Goal: Find specific page/section: Find specific page/section

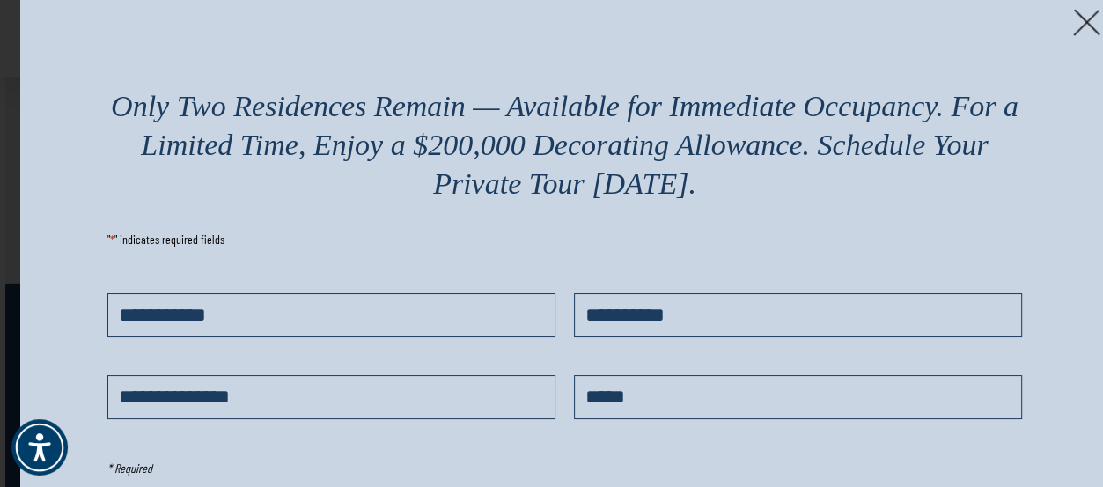
click at [1099, 20] on img at bounding box center [1086, 22] width 27 height 27
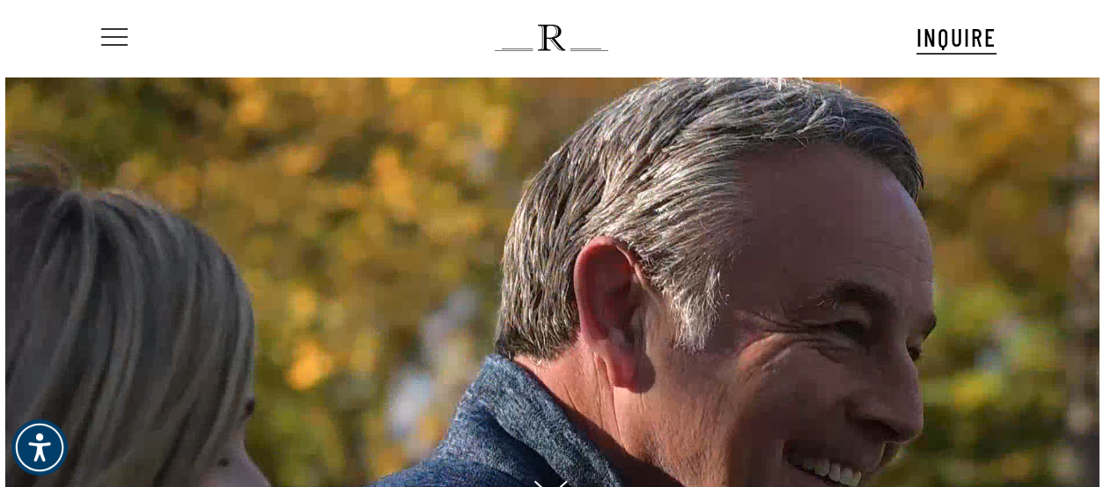
click at [113, 40] on span "Navigation Menu" at bounding box center [114, 38] width 19 height 25
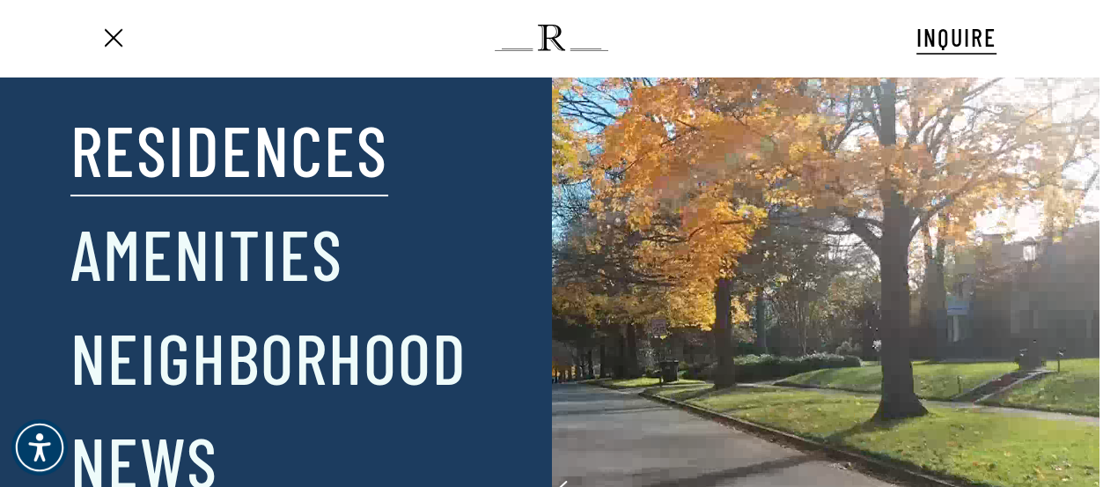
click at [246, 158] on link "Residences" at bounding box center [229, 149] width 318 height 92
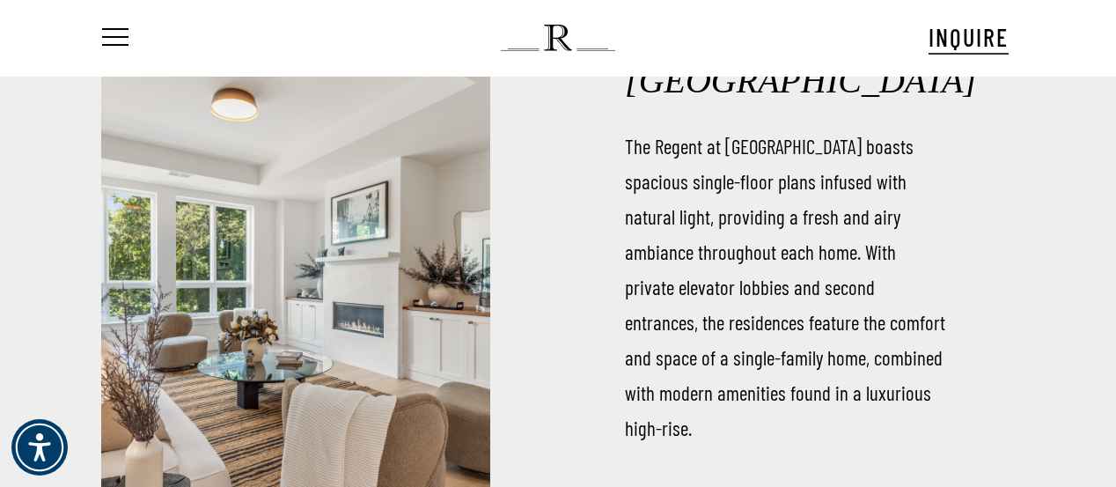
drag, startPoint x: 479, startPoint y: 354, endPoint x: 417, endPoint y: 317, distance: 71.9
click at [417, 317] on div at bounding box center [267, 283] width 469 height 487
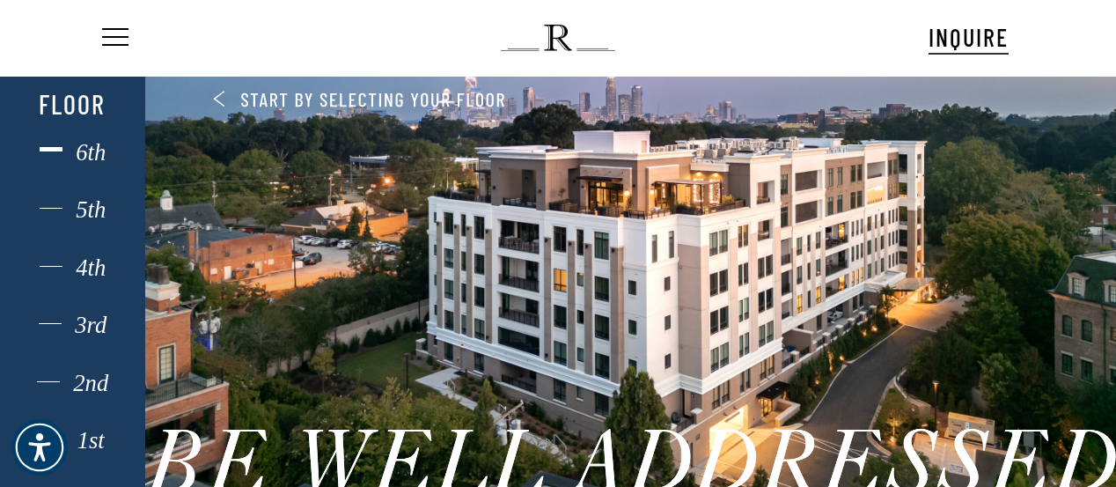
click at [93, 153] on div "6th" at bounding box center [72, 152] width 100 height 23
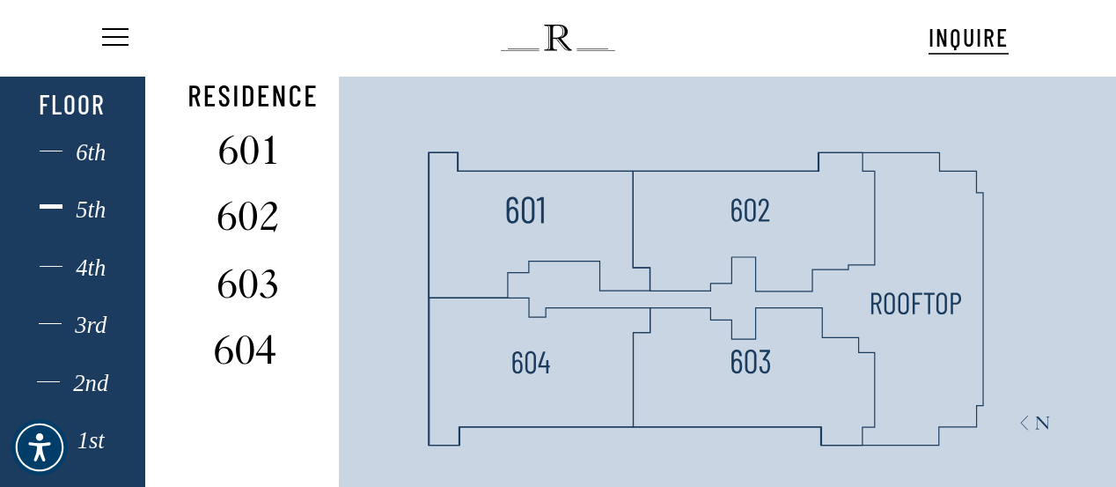
click at [90, 212] on div "5th" at bounding box center [72, 209] width 100 height 23
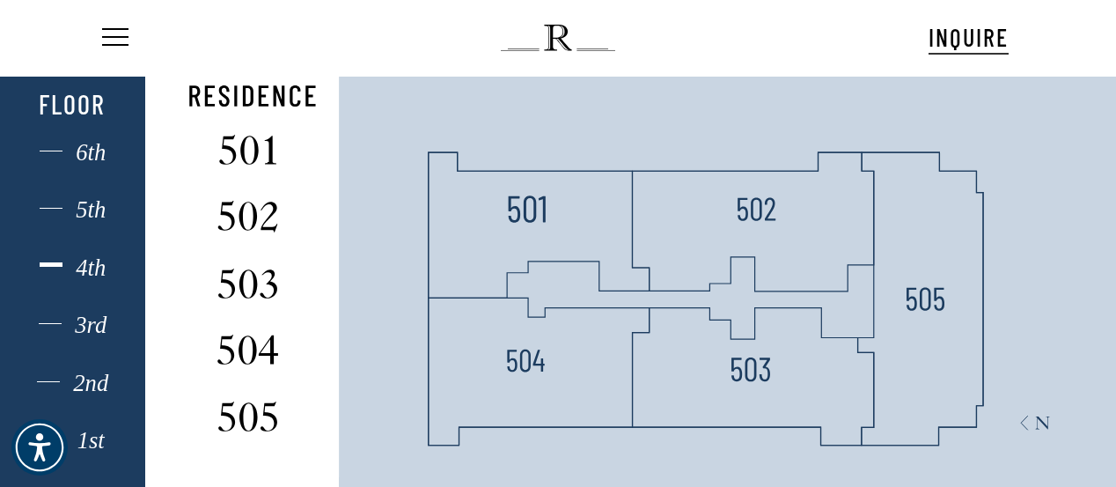
click at [90, 262] on div "4th" at bounding box center [72, 267] width 100 height 23
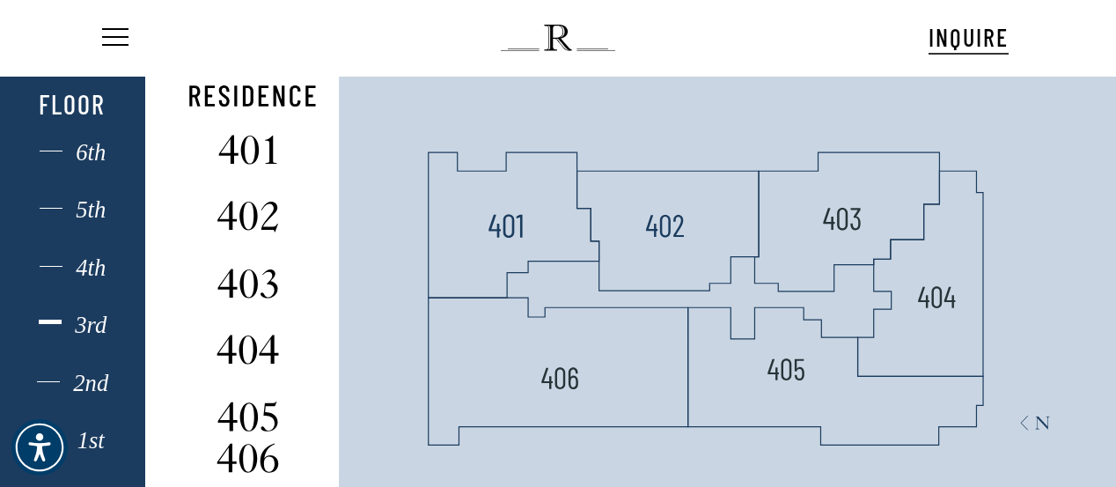
click at [104, 330] on div "3rd" at bounding box center [72, 324] width 100 height 23
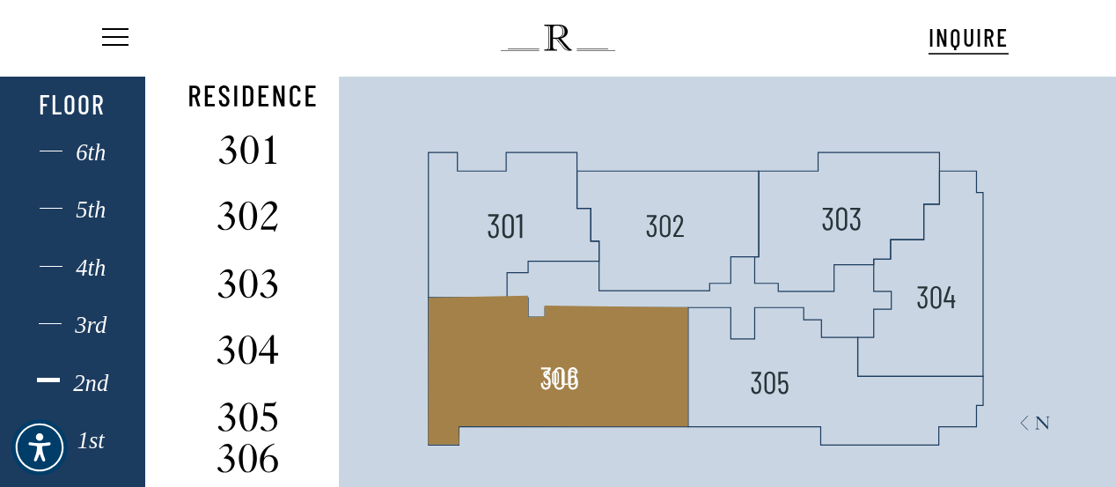
click at [90, 381] on div "2nd" at bounding box center [72, 382] width 100 height 23
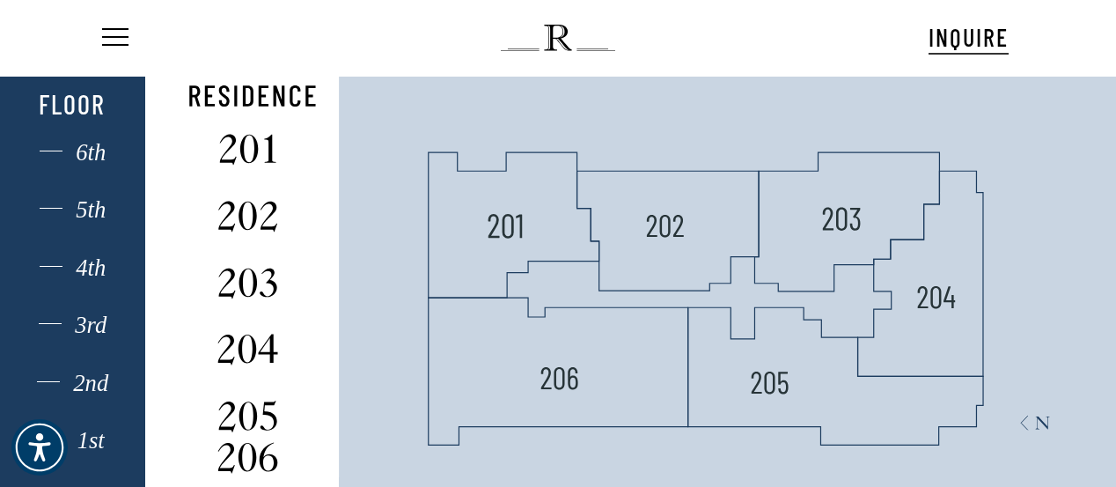
click at [92, 441] on div "1st" at bounding box center [72, 440] width 100 height 23
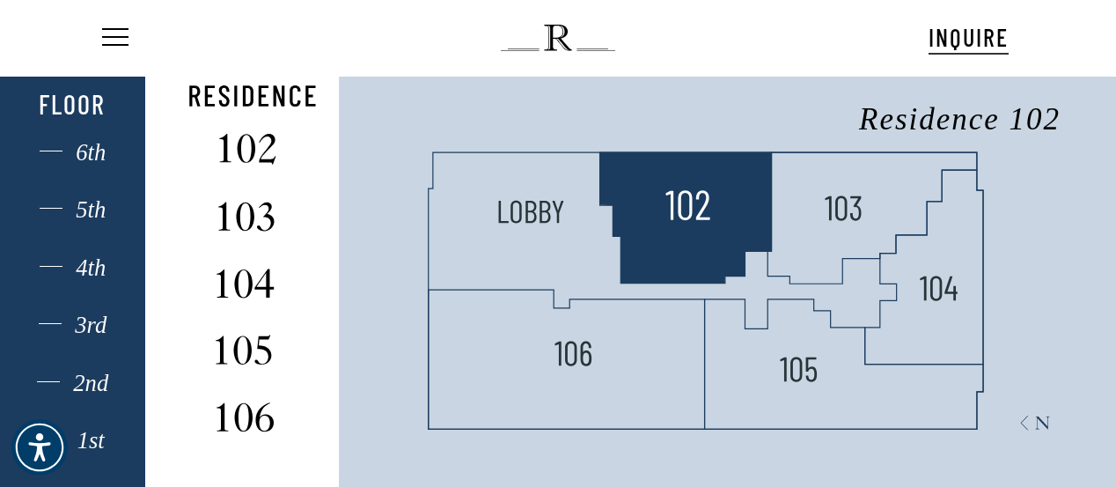
click at [701, 210] on img at bounding box center [687, 205] width 47 height 47
click at [681, 248] on polygon at bounding box center [685, 218] width 172 height 131
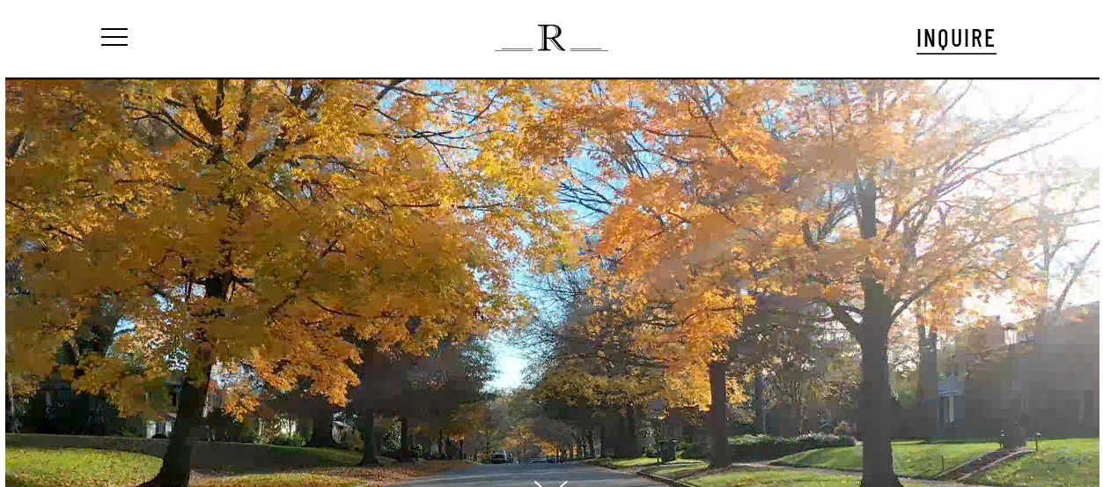
scroll to position [80, 0]
